Goal: Information Seeking & Learning: Learn about a topic

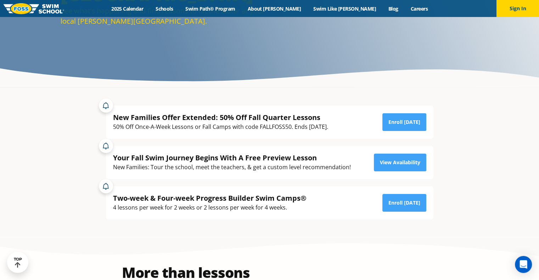
scroll to position [109, 0]
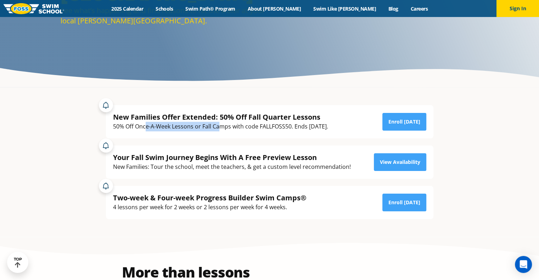
drag, startPoint x: 146, startPoint y: 128, endPoint x: 221, endPoint y: 123, distance: 74.9
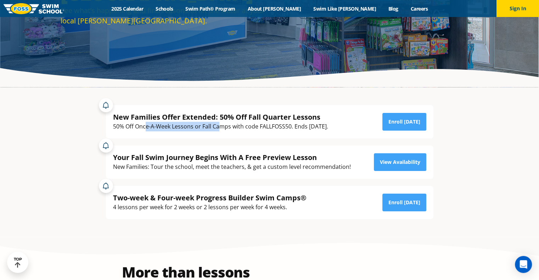
click at [221, 123] on div "50% Off Once-A-Week Lessons or Fall Camps with code FALLFOSS50. Ends October 6t…" at bounding box center [220, 127] width 215 height 10
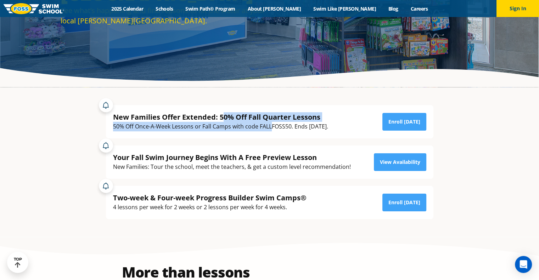
drag, startPoint x: 223, startPoint y: 115, endPoint x: 271, endPoint y: 123, distance: 48.8
click at [271, 123] on div "New Families Offer Extended: 50% Off Fall Quarter Lessons 50% Off Once-A-Week L…" at bounding box center [220, 121] width 215 height 19
click at [271, 123] on div "50% Off Once-A-Week Lessons or Fall Camps with code FALLFOSS50. Ends October 6t…" at bounding box center [220, 127] width 215 height 10
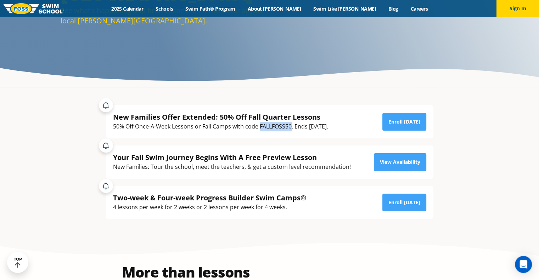
drag, startPoint x: 260, startPoint y: 126, endPoint x: 291, endPoint y: 125, distance: 31.2
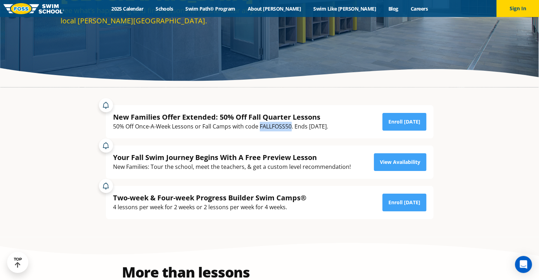
click at [291, 125] on div "50% Off Once-A-Week Lessons or Fall Camps with code FALLFOSS50. Ends October 6t…" at bounding box center [220, 127] width 215 height 10
copy div "FALLFOSS50"
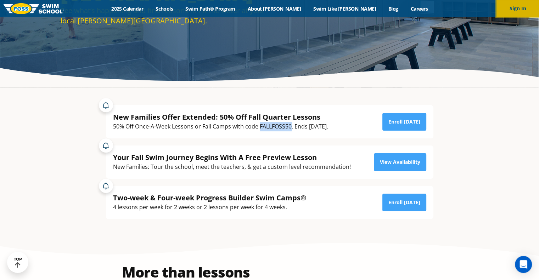
click at [520, 6] on button "Sign In" at bounding box center [518, 8] width 43 height 17
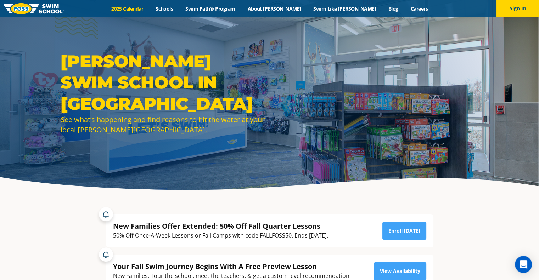
click at [150, 11] on link "2025 Calendar" at bounding box center [127, 8] width 44 height 7
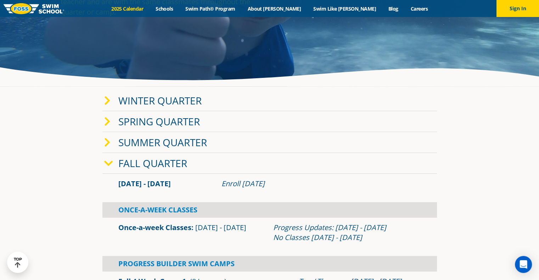
scroll to position [150, 0]
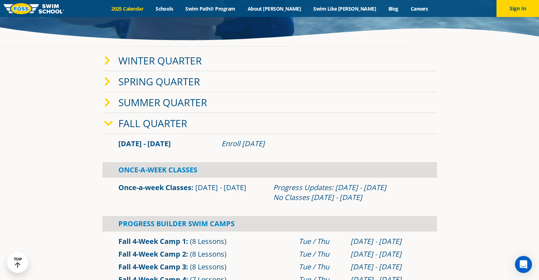
click at [109, 102] on icon at bounding box center [107, 103] width 6 height 10
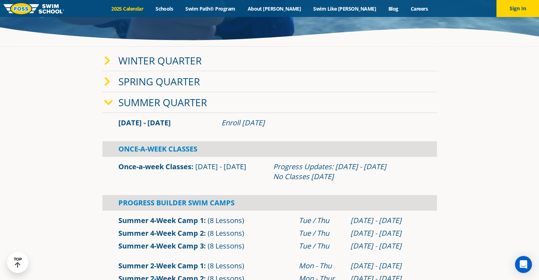
click at [109, 102] on icon at bounding box center [108, 103] width 9 height 10
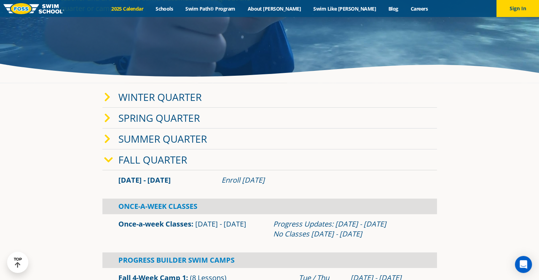
scroll to position [113, 0]
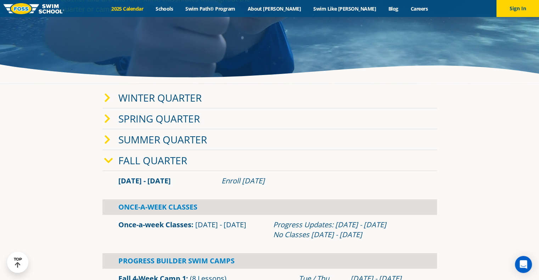
click at [105, 160] on icon at bounding box center [108, 161] width 9 height 10
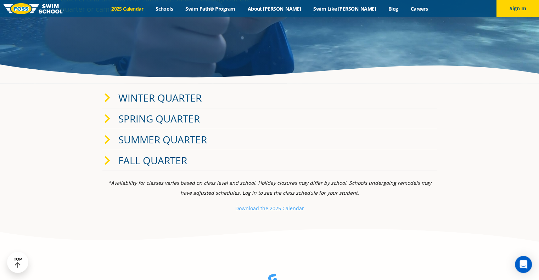
click at [105, 160] on icon at bounding box center [107, 161] width 6 height 10
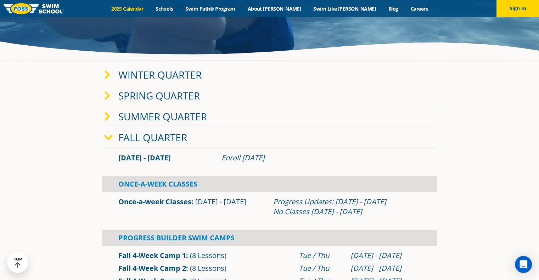
scroll to position [0, 0]
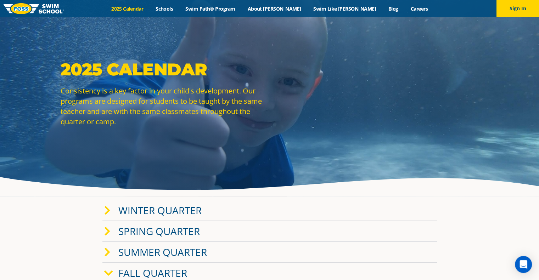
click at [150, 7] on link "2025 Calendar" at bounding box center [127, 8] width 44 height 7
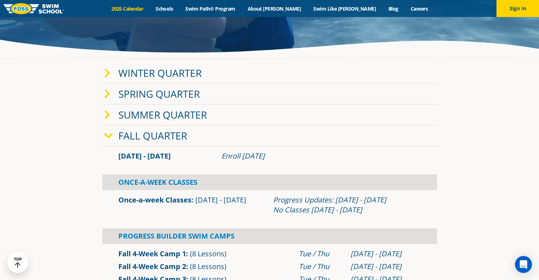
scroll to position [135, 0]
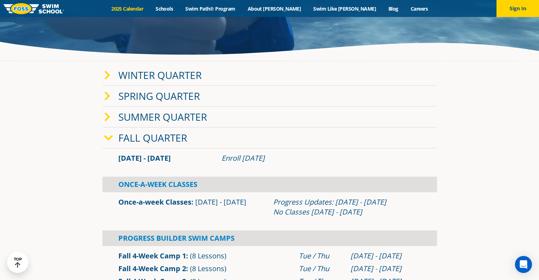
click at [160, 161] on span "Sep 2 - Dec 22" at bounding box center [144, 158] width 52 height 10
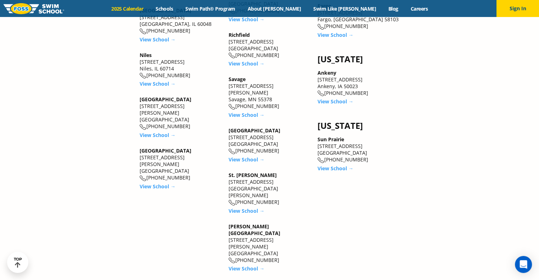
scroll to position [943, 0]
click at [339, 99] on link "View School →" at bounding box center [336, 102] width 36 height 7
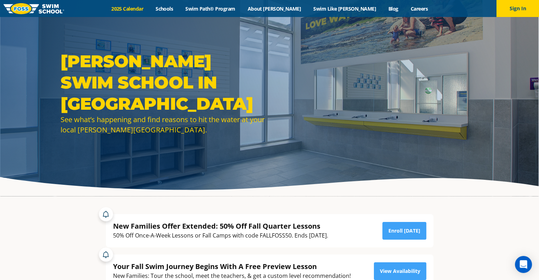
click at [150, 8] on link "2025 Calendar" at bounding box center [127, 8] width 44 height 7
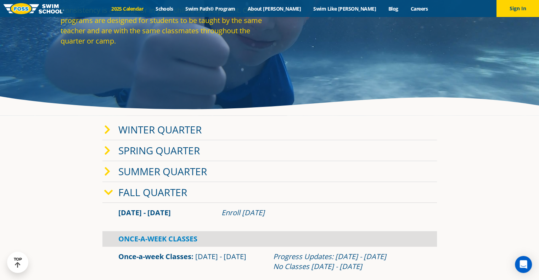
scroll to position [81, 0]
